Goal: Transaction & Acquisition: Register for event/course

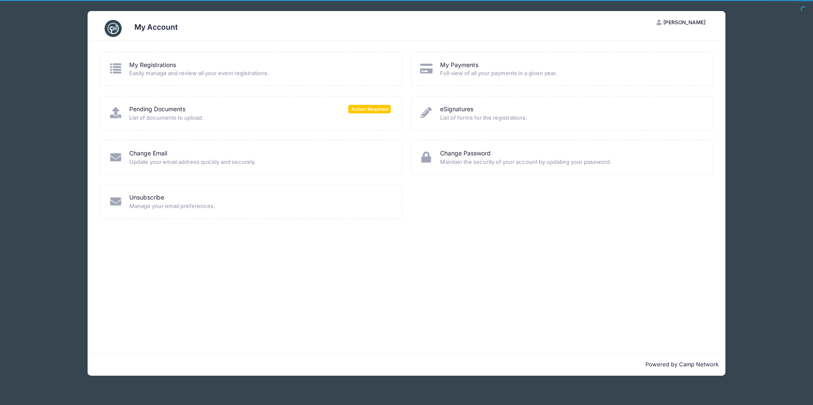
click at [151, 27] on h3 "My Account" at bounding box center [155, 27] width 43 height 9
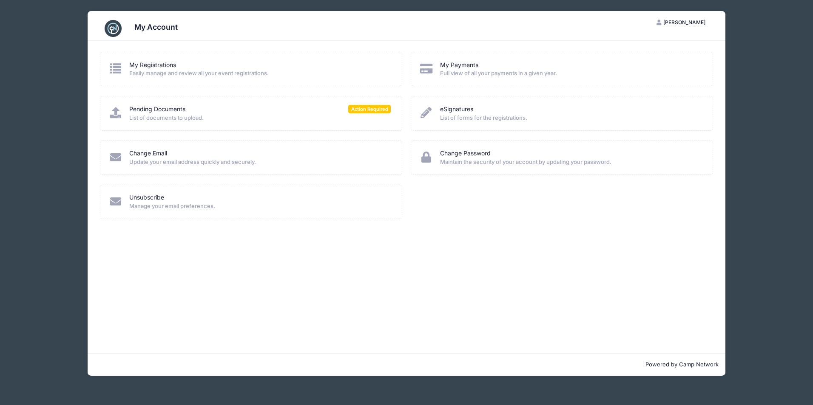
click at [682, 22] on span "[PERSON_NAME]" at bounding box center [684, 22] width 42 height 6
click at [224, 135] on div "Pending Documents Action Required List of documents to upload." at bounding box center [251, 118] width 311 height 44
click at [183, 116] on span "List of documents to upload." at bounding box center [259, 118] width 261 height 8
click at [356, 108] on span "Action Required" at bounding box center [369, 109] width 42 height 8
click at [145, 150] on link "Change Email" at bounding box center [148, 153] width 38 height 9
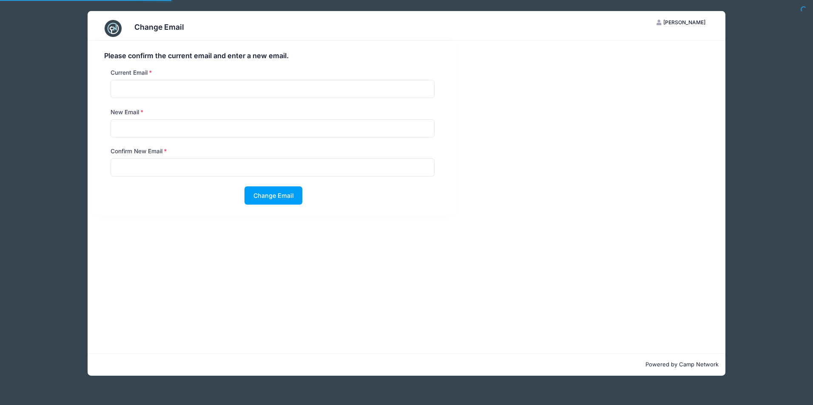
click at [137, 64] on div "Please confirm the current email and enter a new email. Current Email New Email…" at bounding box center [274, 128] width 364 height 175
drag, startPoint x: 147, startPoint y: 26, endPoint x: 119, endPoint y: 1, distance: 38.3
click at [147, 25] on h3 "Change Email" at bounding box center [159, 27] width 50 height 9
click at [687, 354] on div "Powered by Camp Network" at bounding box center [406, 365] width 637 height 23
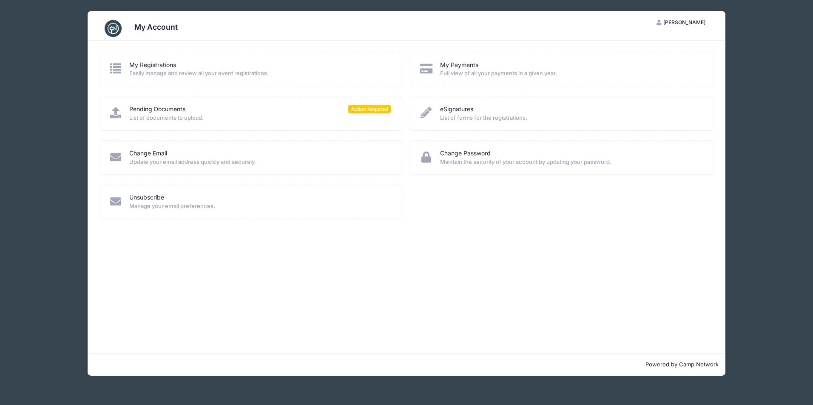
click at [686, 19] on button "[PERSON_NAME]" at bounding box center [681, 22] width 64 height 14
click at [657, 39] on link "My Account" at bounding box center [660, 43] width 98 height 16
click at [147, 64] on link "My Registrations" at bounding box center [152, 65] width 47 height 9
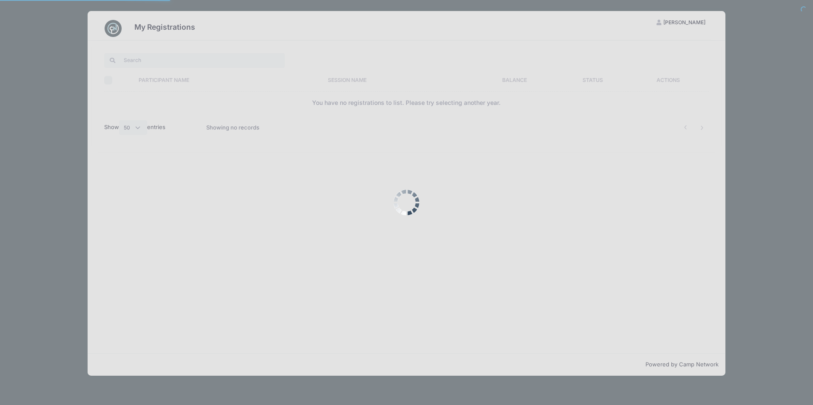
select select "50"
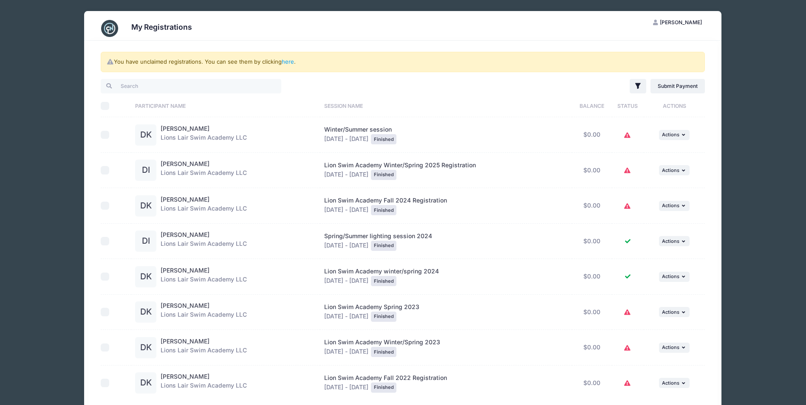
click at [167, 133] on div "DENIS KORE Lions Lair Swim Academy LLC" at bounding box center [204, 135] width 86 height 21
click at [189, 139] on div "DENIS KORE Lions Lair Swim Academy LLC" at bounding box center [204, 135] width 86 height 21
click at [186, 129] on link "DENIS KORE" at bounding box center [185, 128] width 49 height 7
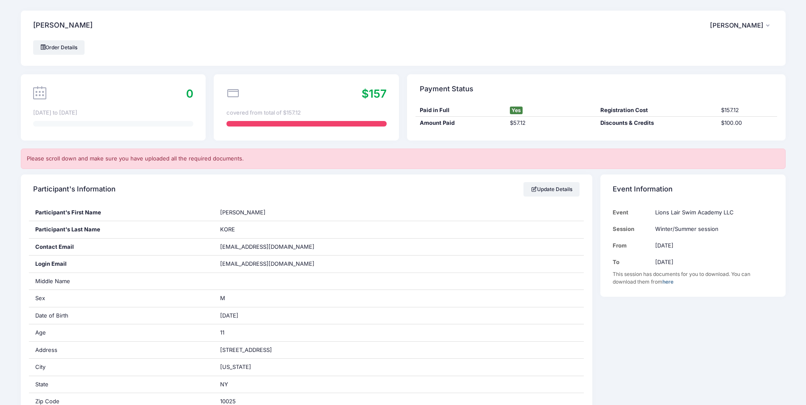
click at [299, 108] on div "$157 covered from total of $157.12" at bounding box center [306, 107] width 185 height 66
drag, startPoint x: 654, startPoint y: 123, endPoint x: 595, endPoint y: 111, distance: 60.2
click at [595, 111] on div "Paid in Full Yes Registration Cost $157.12 Amount Paid $57.12 Discounts & Credi…" at bounding box center [596, 122] width 378 height 37
drag, startPoint x: 595, startPoint y: 111, endPoint x: 665, endPoint y: 126, distance: 71.2
click at [665, 126] on div "Discounts & Credits" at bounding box center [656, 123] width 121 height 8
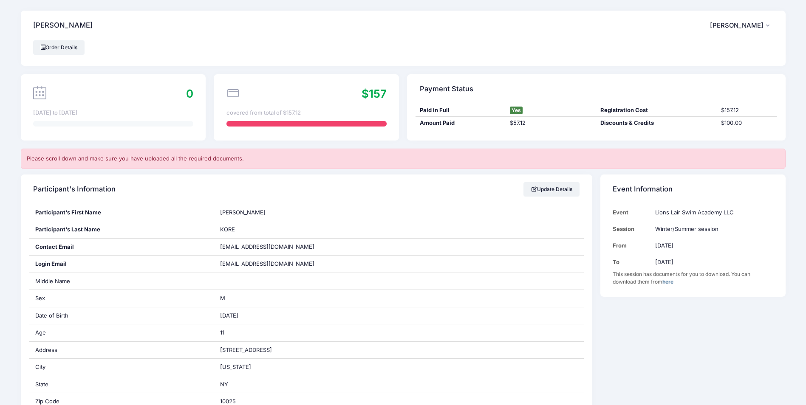
click at [479, 41] on div "Order Details" at bounding box center [403, 47] width 740 height 14
click at [68, 47] on link "Order Details" at bounding box center [59, 47] width 52 height 14
click at [279, 104] on div "$157 covered from total of $157.12" at bounding box center [306, 107] width 185 height 66
click at [281, 111] on div "covered from total of $157.12" at bounding box center [307, 113] width 160 height 8
click at [238, 92] on icon at bounding box center [233, 93] width 13 height 13
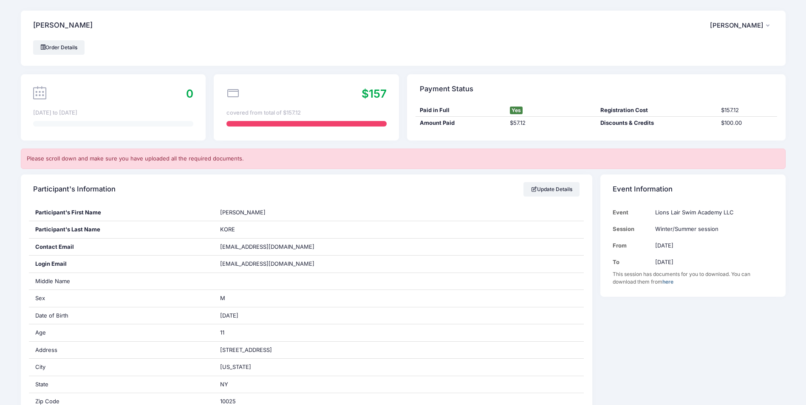
click at [236, 92] on icon at bounding box center [233, 93] width 13 height 13
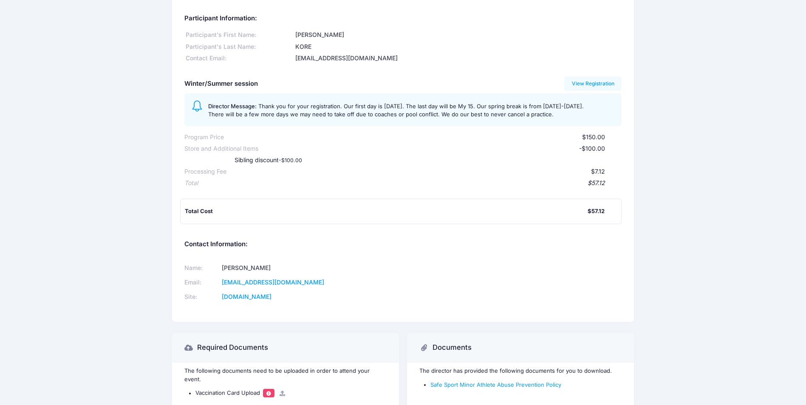
scroll to position [74, 0]
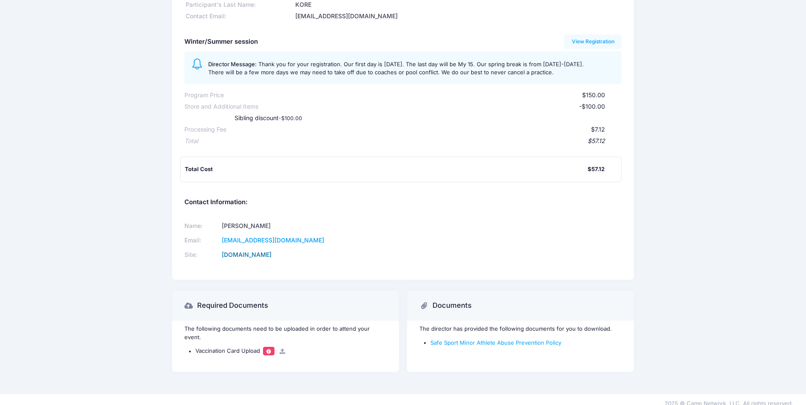
click at [272, 253] on link "[DOMAIN_NAME]" at bounding box center [247, 254] width 50 height 7
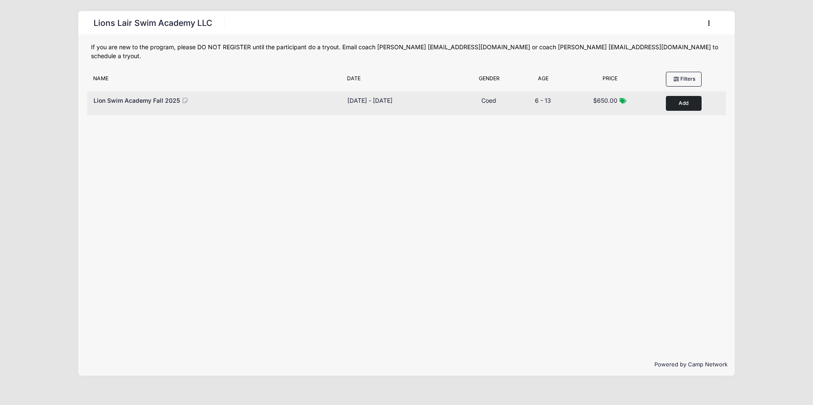
click at [680, 97] on button "Add to Cart" at bounding box center [684, 103] width 36 height 15
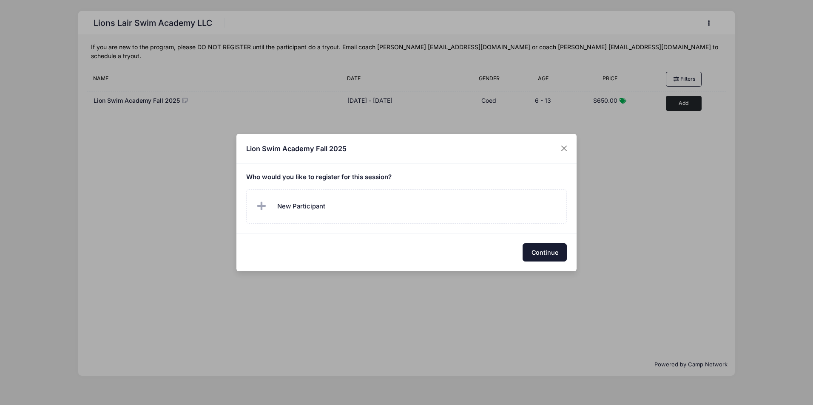
click at [548, 249] on button "Continue" at bounding box center [544, 253] width 44 height 18
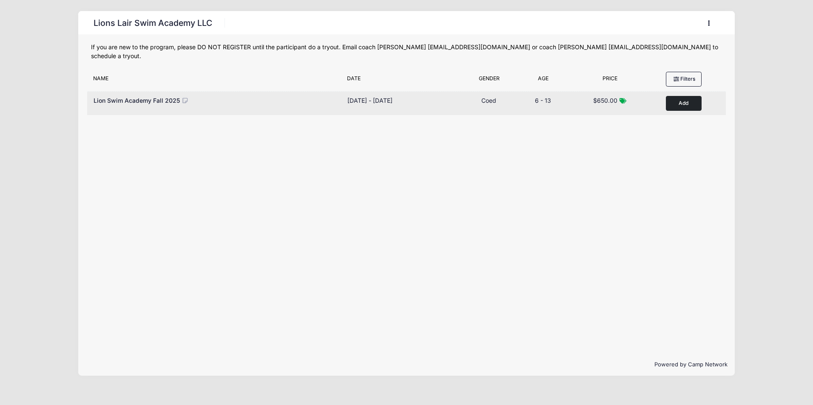
click at [687, 96] on button "Add to Cart" at bounding box center [684, 103] width 36 height 15
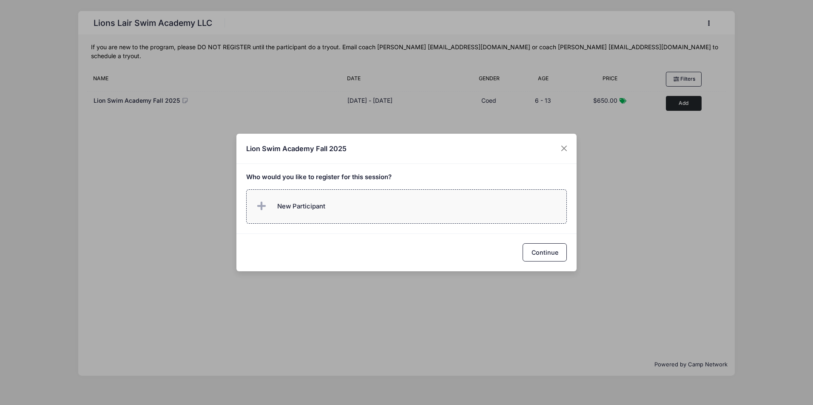
click at [340, 196] on label "New Participant" at bounding box center [406, 207] width 321 height 34
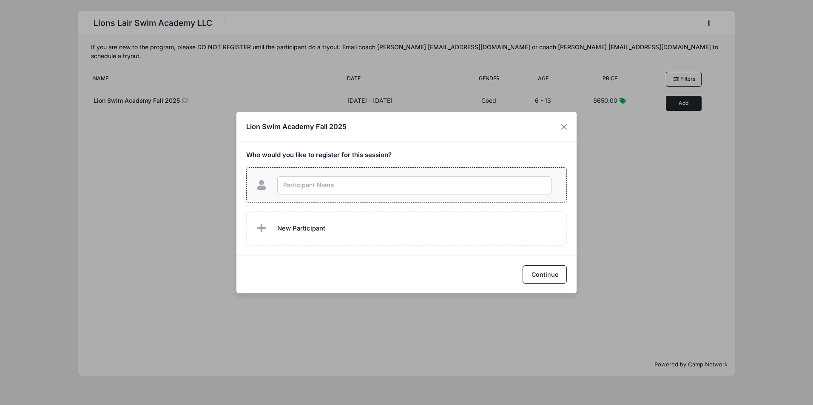
click at [329, 183] on input "text" at bounding box center [414, 185] width 274 height 18
type input "Denis Kore II"
checkbox input "true"
click at [558, 273] on button "Continue" at bounding box center [544, 275] width 44 height 18
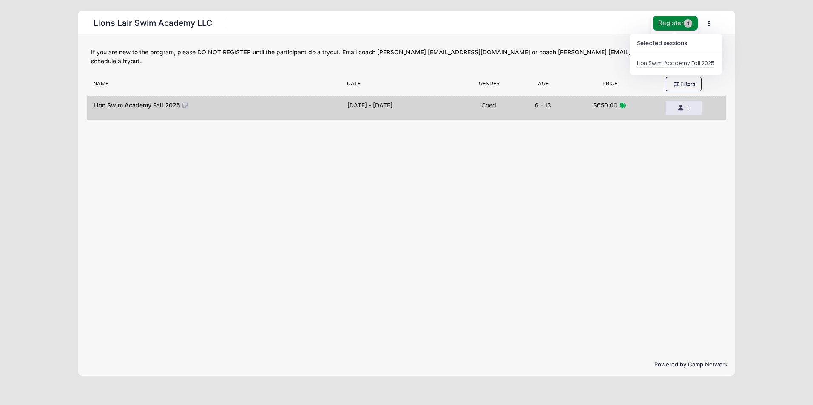
click at [678, 23] on button "Register 1" at bounding box center [674, 23] width 45 height 15
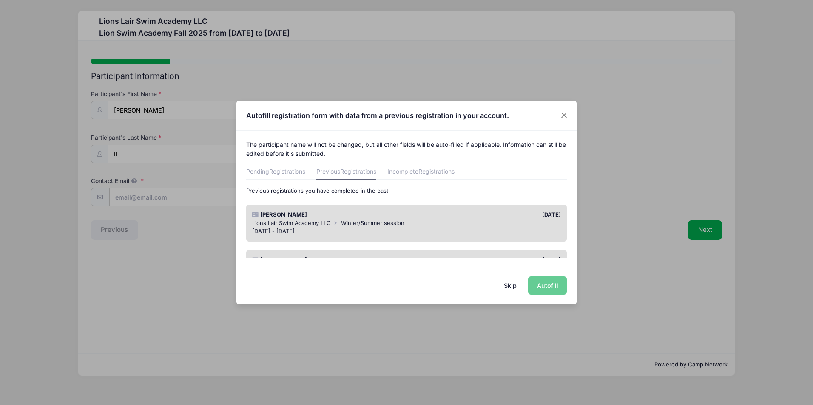
click at [401, 218] on div "DENIS KORE" at bounding box center [327, 215] width 159 height 8
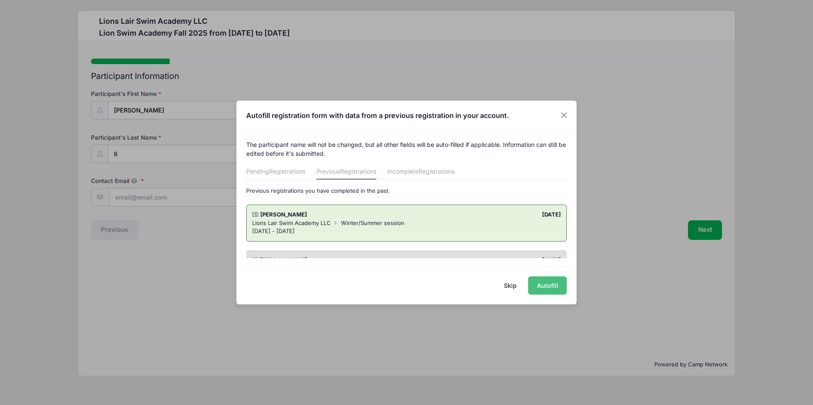
click at [558, 283] on button "Autofill" at bounding box center [547, 286] width 39 height 18
type input "[EMAIL_ADDRESS][DOMAIN_NAME]"
type input "M"
type input "07/16/2013"
type input "11"
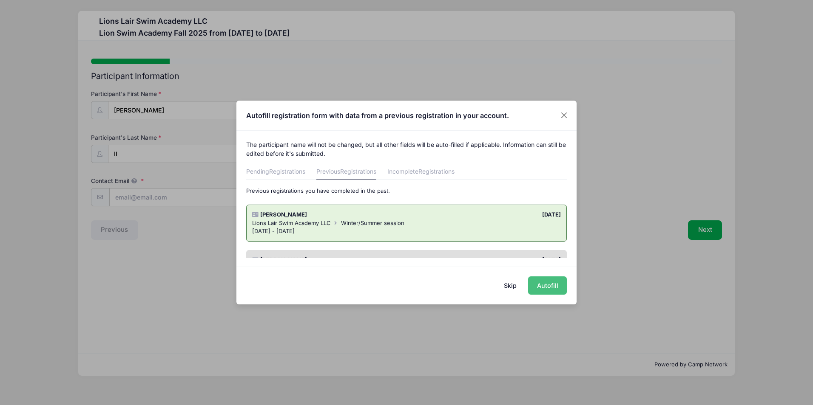
type input "601 west 115 apt 1"
type input "New york"
select select "NY"
type input "10025"
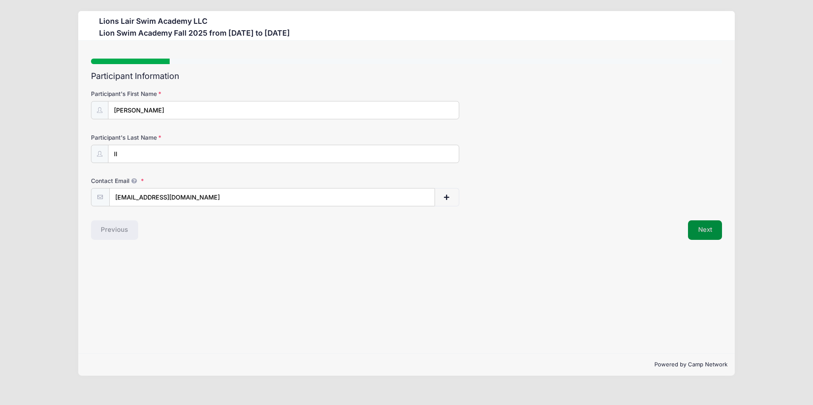
click at [714, 237] on button "Next" at bounding box center [705, 231] width 34 height 20
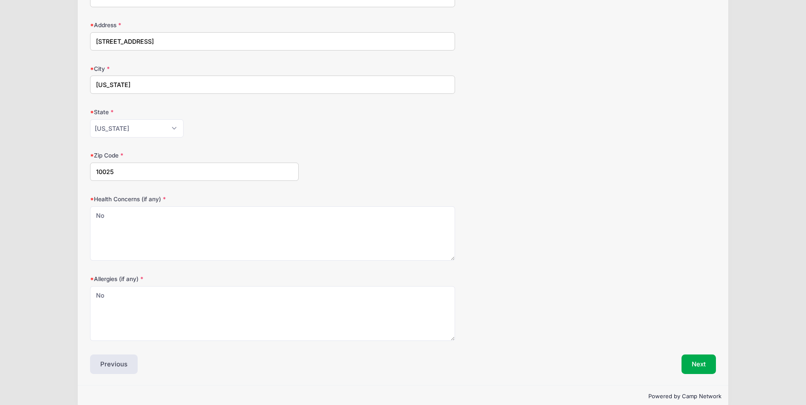
scroll to position [257, 0]
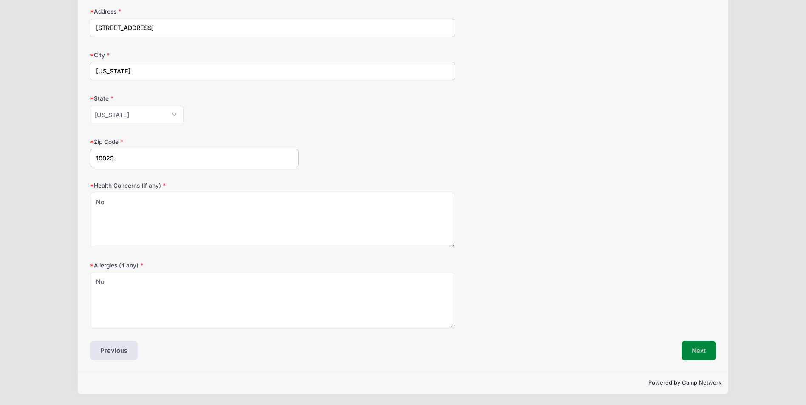
click at [710, 352] on button "Next" at bounding box center [699, 351] width 34 height 20
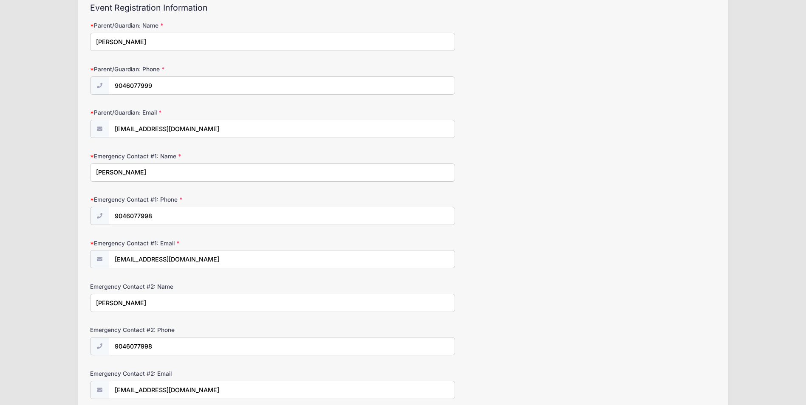
scroll to position [140, 0]
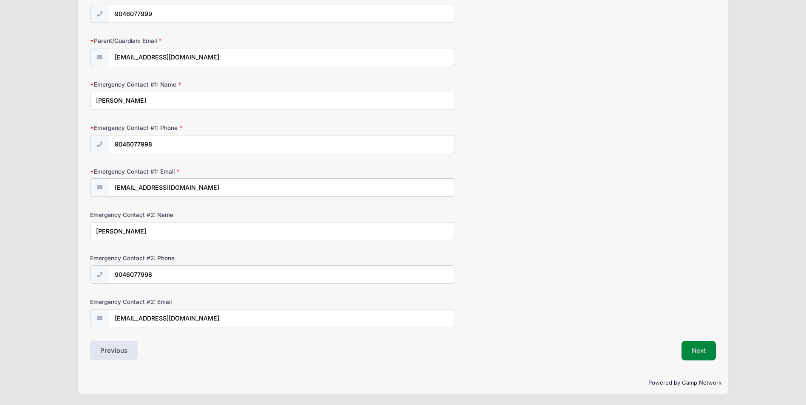
click at [700, 348] on button "Next" at bounding box center [699, 351] width 34 height 20
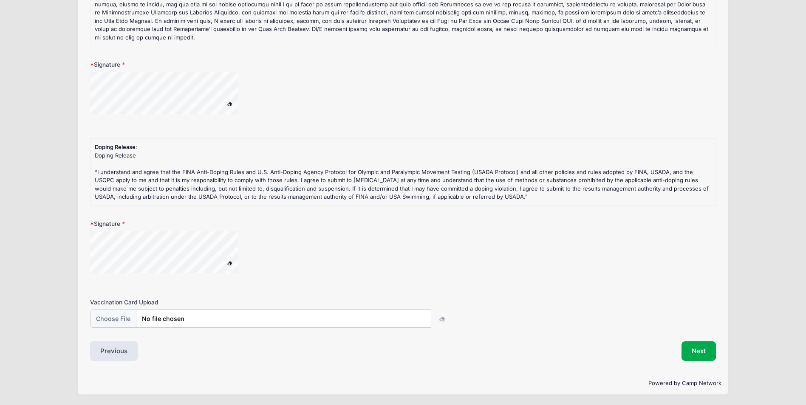
scroll to position [136, 0]
click at [692, 350] on button "Next" at bounding box center [699, 351] width 34 height 20
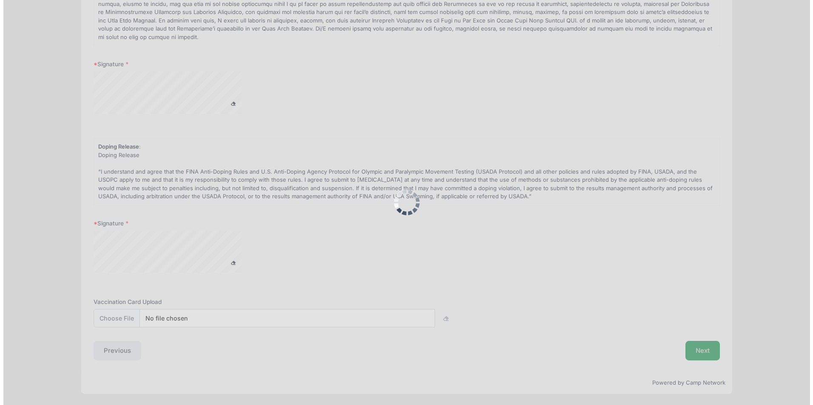
scroll to position [0, 0]
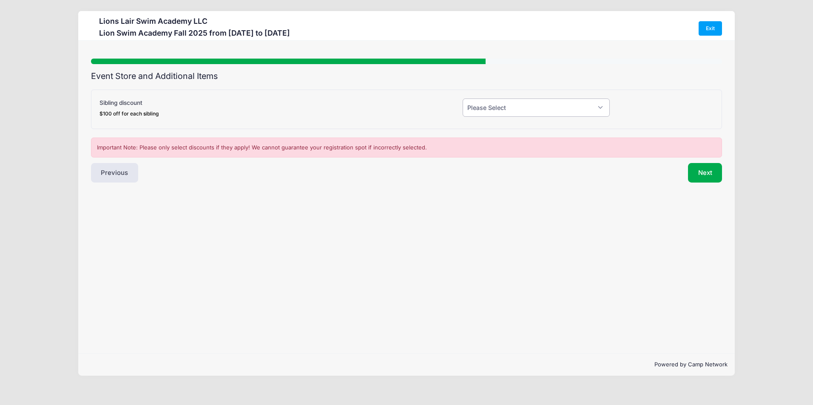
click at [552, 102] on select "Please Select Yes (-$100.00) No" at bounding box center [535, 108] width 147 height 18
select select "1"
click at [462, 99] on select "Please Select Yes (-$100.00) No" at bounding box center [535, 108] width 147 height 18
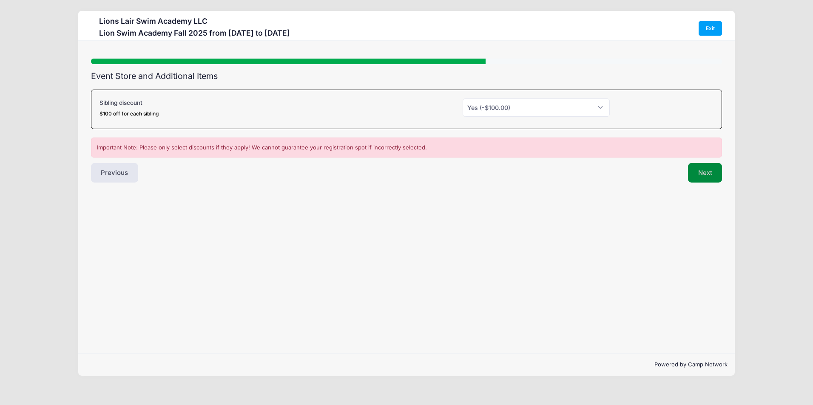
click at [703, 171] on button "Next" at bounding box center [705, 173] width 34 height 20
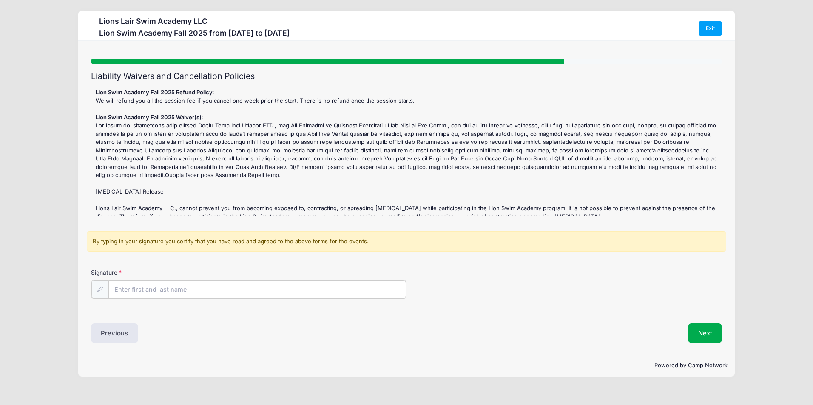
click at [126, 290] on input "Signature" at bounding box center [256, 289] width 297 height 18
type input "Brunilda Kore"
click at [712, 332] on button "Next" at bounding box center [705, 333] width 34 height 20
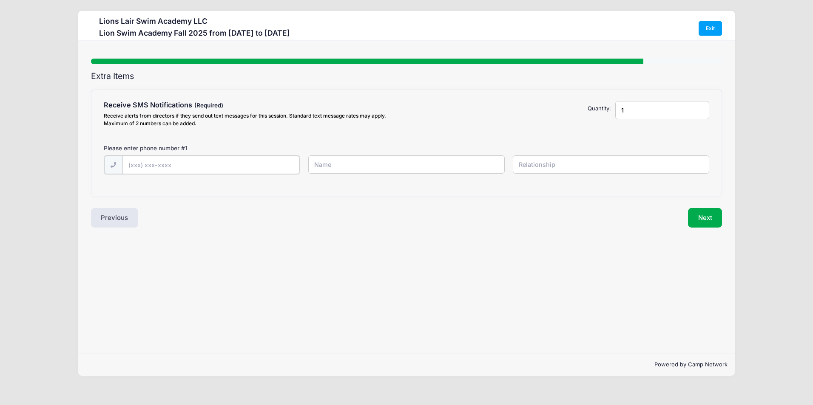
click at [244, 167] on input "text" at bounding box center [210, 165] width 177 height 18
click at [384, 161] on input "text" at bounding box center [406, 165] width 196 height 18
click at [248, 164] on input "text" at bounding box center [210, 165] width 177 height 18
type input "(904) 607-7999"
click at [335, 165] on input "text" at bounding box center [406, 165] width 196 height 18
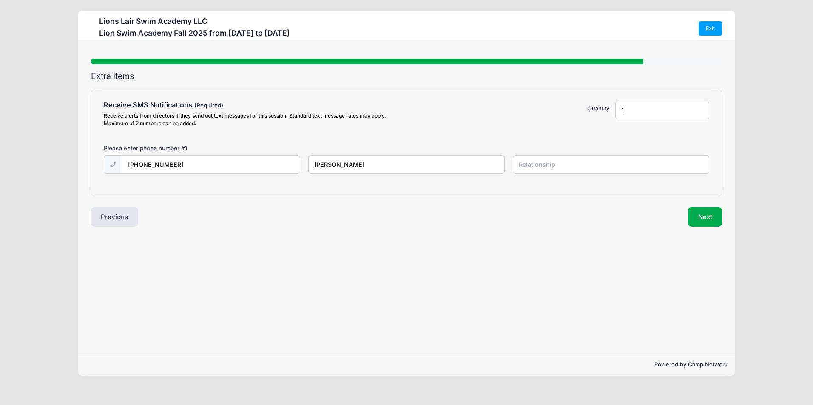
type input "Brunilda"
click at [532, 171] on input "text" at bounding box center [611, 165] width 196 height 18
type input ","
type input "mother"
click at [703, 212] on button "Next" at bounding box center [705, 217] width 34 height 20
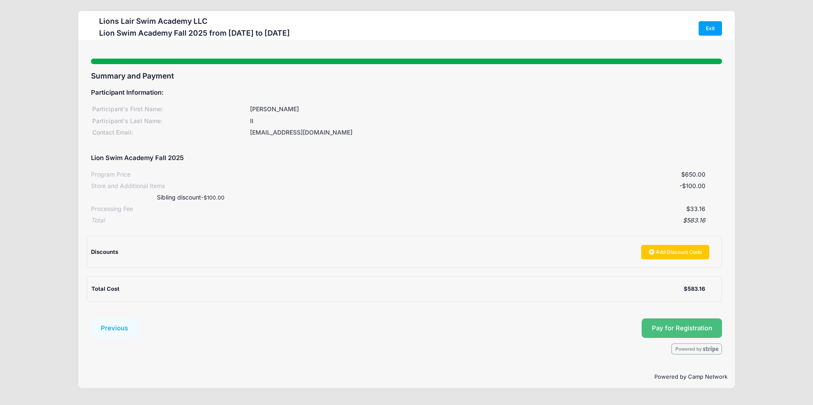
click at [676, 326] on button "Pay for Registration" at bounding box center [681, 329] width 81 height 20
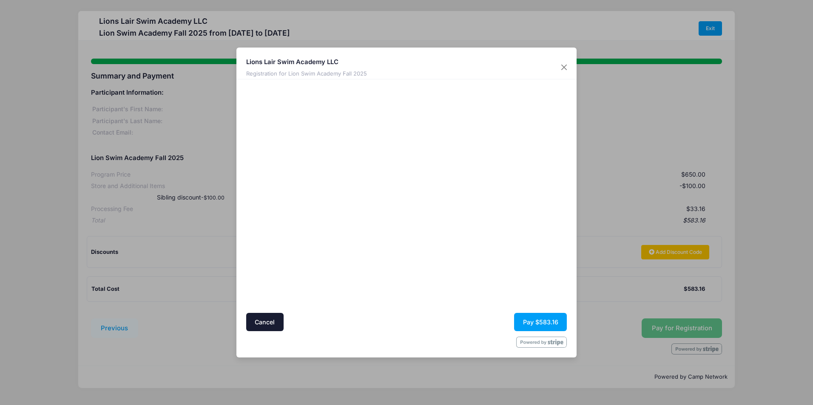
click at [456, 275] on div at bounding box center [489, 196] width 156 height 225
click at [548, 323] on button "Pay $583.16" at bounding box center [540, 322] width 53 height 18
click at [551, 318] on button "Pay $583.16" at bounding box center [540, 322] width 53 height 18
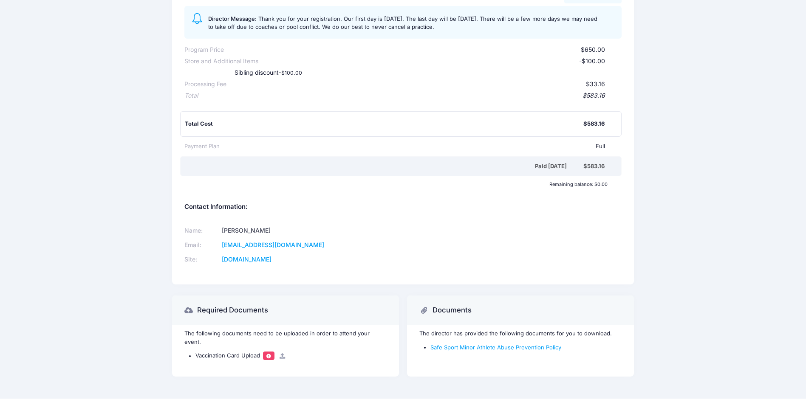
scroll to position [125, 0]
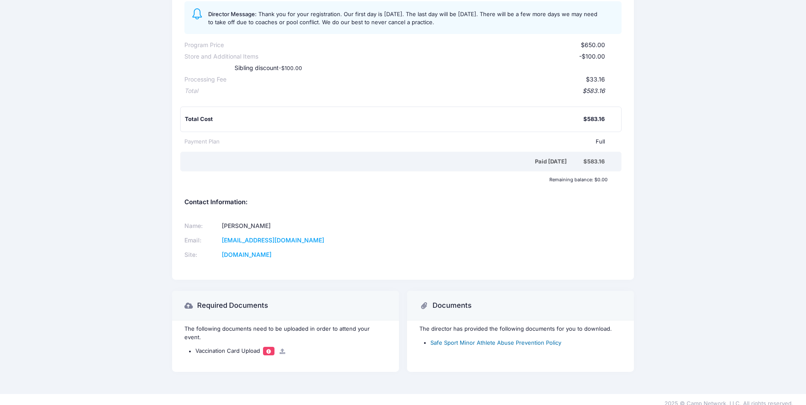
click at [479, 342] on link "Safe Sport Minor Athlete Abuse Prevention Policy" at bounding box center [496, 343] width 131 height 7
drag, startPoint x: 561, startPoint y: 16, endPoint x: 526, endPoint y: 22, distance: 35.7
click at [526, 22] on div "Director Message: Thank you for your registration. Our first day is [DATE]. The…" at bounding box center [411, 17] width 406 height 18
click at [523, 27] on div "Director Message: Thank you for your registration. Our first day is [DATE]. The…" at bounding box center [402, 17] width 437 height 33
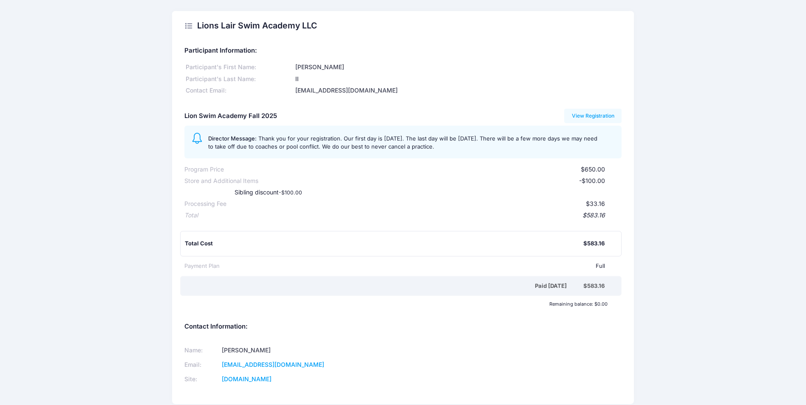
click at [255, 81] on div "Participant's Last Name:" at bounding box center [238, 79] width 109 height 9
drag, startPoint x: 282, startPoint y: 80, endPoint x: 289, endPoint y: 80, distance: 7.2
click at [285, 81] on div "Participant's Last Name:" at bounding box center [238, 79] width 109 height 9
click at [297, 78] on div "II" at bounding box center [458, 79] width 328 height 9
